Goal: Check status: Check status

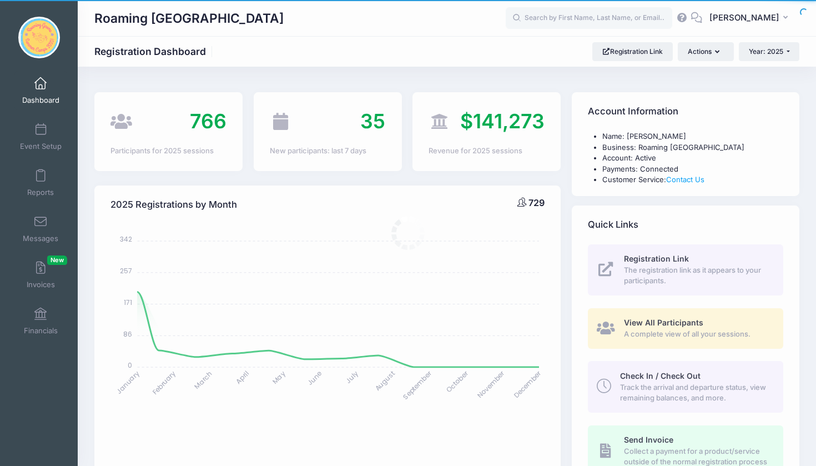
select select
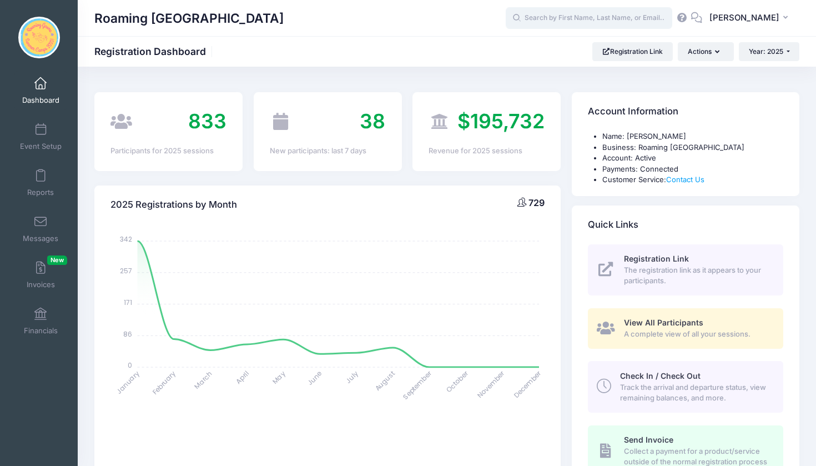
click at [600, 18] on input "text" at bounding box center [589, 18] width 167 height 22
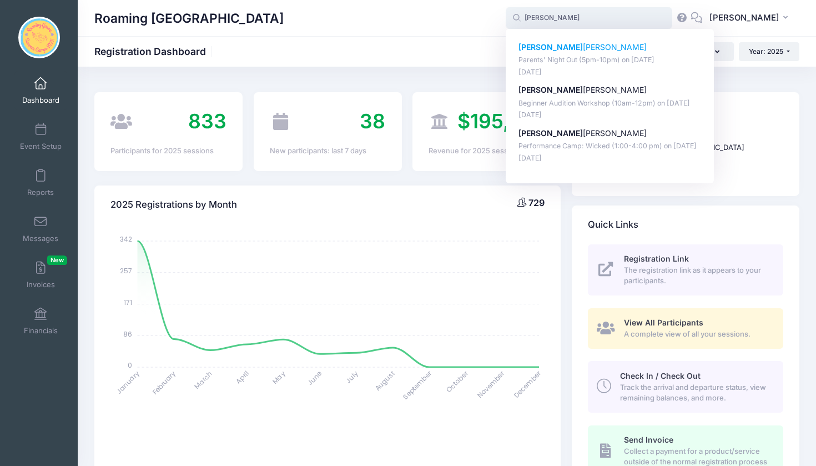
click at [570, 54] on div "Josie Lanik Parents' Night Out (5pm-10pm) on Aug-15, 2025 Aug-15, 2025" at bounding box center [610, 60] width 183 height 36
type input "Josie Lanik (Parents' Night Out (5pm-10pm), Aug-15, 2025)"
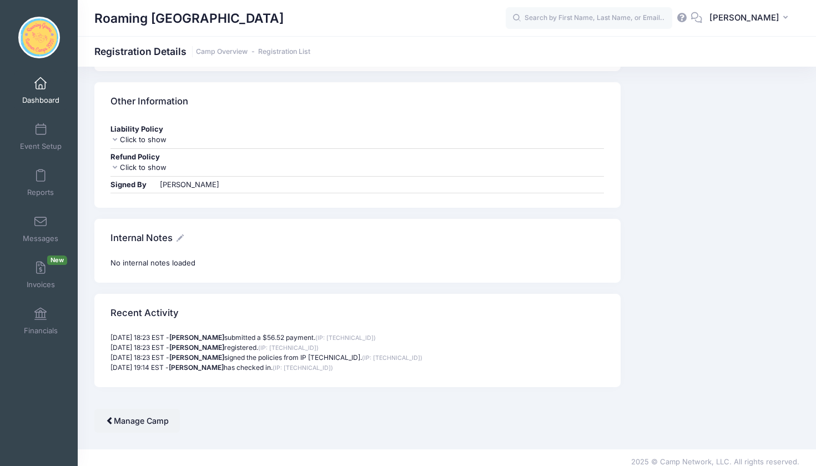
scroll to position [1093, 0]
click at [203, 334] on strong "[PERSON_NAME]" at bounding box center [196, 338] width 55 height 8
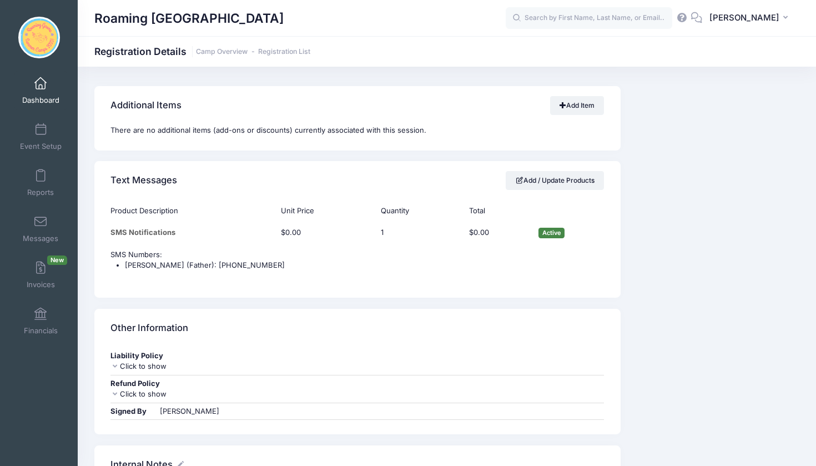
scroll to position [861, 0]
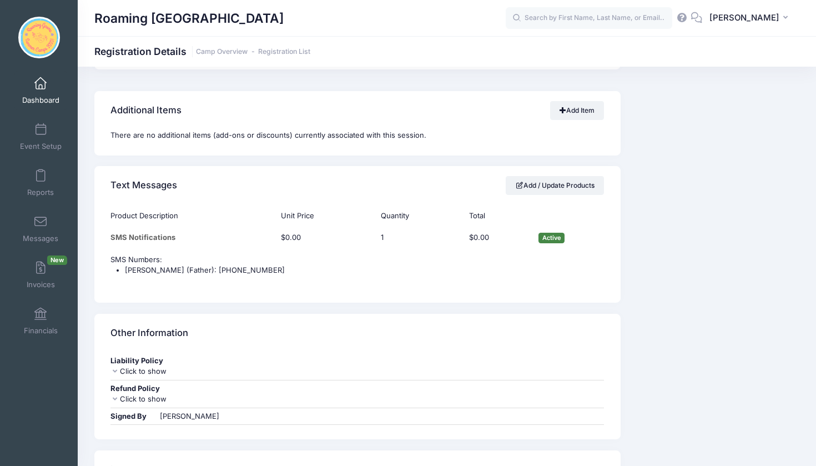
click at [33, 92] on link "Dashboard" at bounding box center [40, 90] width 53 height 39
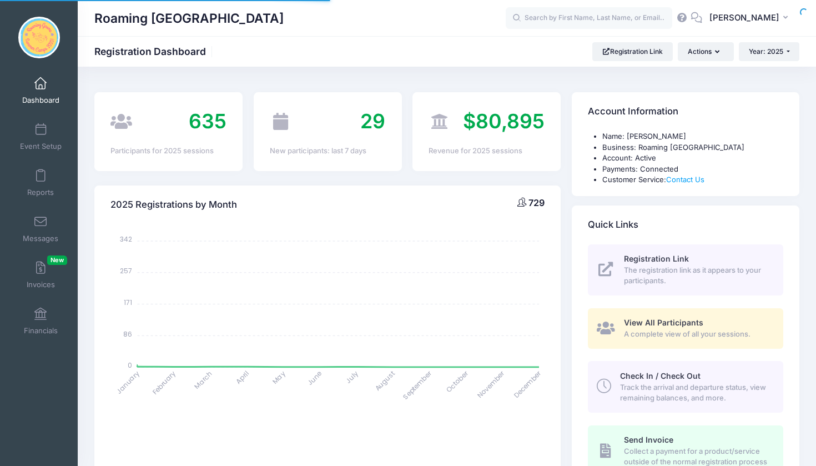
select select
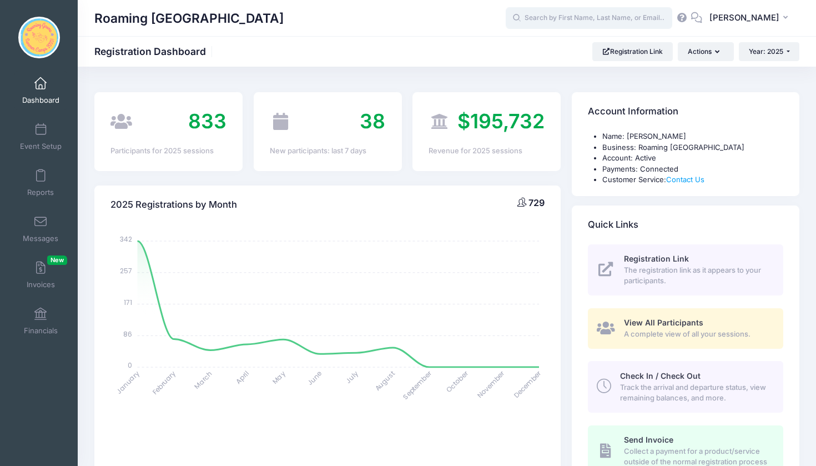
click at [616, 16] on input "text" at bounding box center [589, 18] width 167 height 22
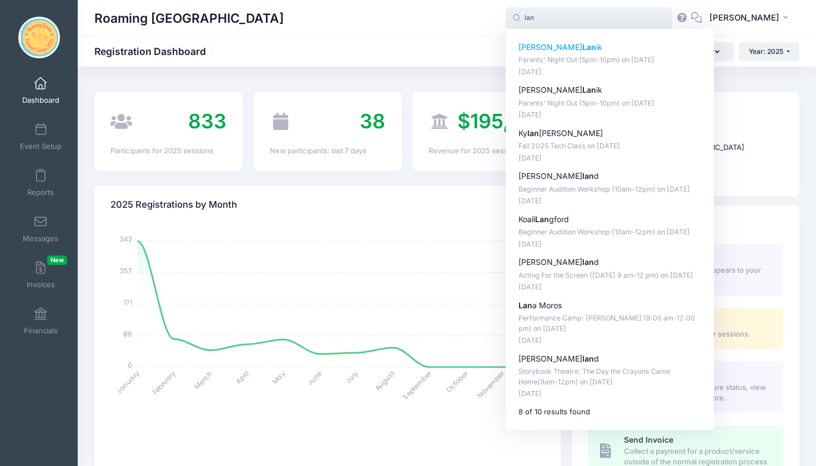
click at [638, 55] on p "Parents' Night Out (5pm-10pm) on Aug-15, 2025" at bounding box center [610, 60] width 183 height 11
type input "Henry Lanik (Parents' Night Out (5pm-10pm), Aug-15, 2025)"
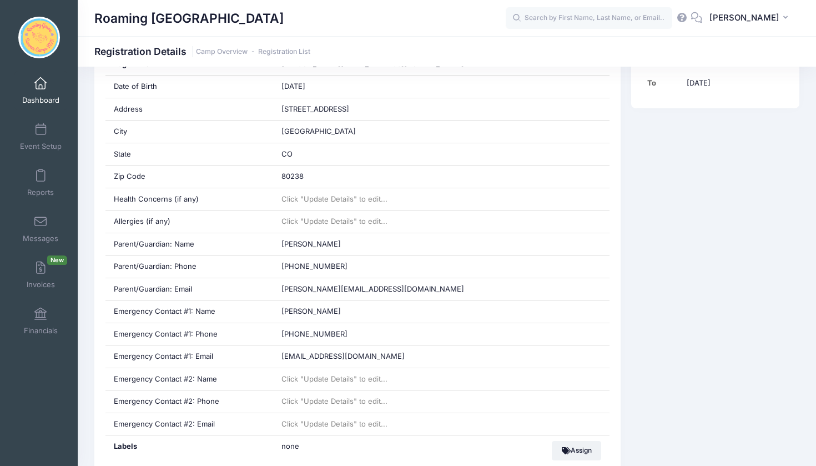
scroll to position [355, 0]
